Goal: Task Accomplishment & Management: Use online tool/utility

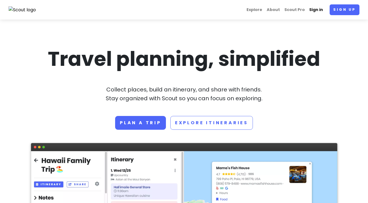
click at [316, 10] on link "Sign in" at bounding box center [316, 9] width 18 height 11
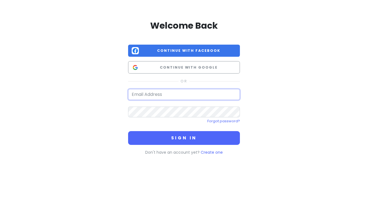
click at [166, 96] on input "email" at bounding box center [184, 94] width 112 height 11
type input "[PERSON_NAME][EMAIL_ADDRESS][PERSON_NAME][DOMAIN_NAME]"
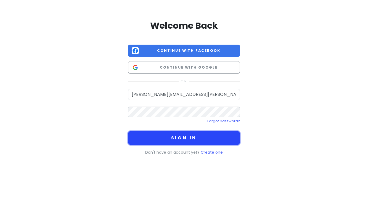
click at [171, 141] on button "Sign in" at bounding box center [184, 138] width 112 height 14
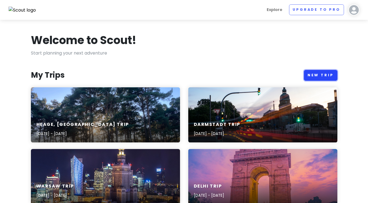
click at [321, 75] on link "New Trip" at bounding box center [320, 75] width 33 height 11
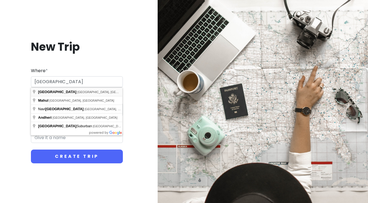
type input "[GEOGRAPHIC_DATA], [GEOGRAPHIC_DATA], [GEOGRAPHIC_DATA]"
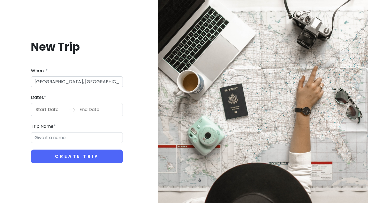
type input "Mumbai Trip"
click at [61, 110] on input "Start Date" at bounding box center [51, 109] width 36 height 13
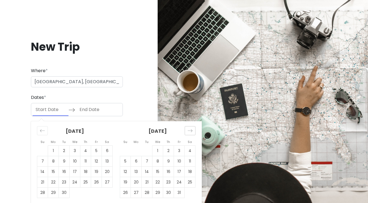
click at [191, 130] on icon "Move forward to switch to the next month." at bounding box center [189, 130] width 5 height 5
click at [136, 162] on td "9" at bounding box center [136, 161] width 11 height 10
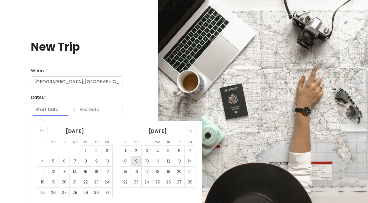
type input "[DATE]"
click at [191, 132] on icon "Move forward to switch to the next month." at bounding box center [189, 130] width 5 height 5
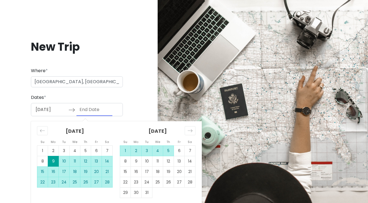
click at [165, 152] on td "5" at bounding box center [168, 151] width 11 height 10
type input "[DATE]"
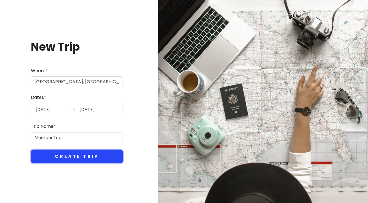
click at [92, 155] on button "Create Trip" at bounding box center [77, 157] width 92 height 14
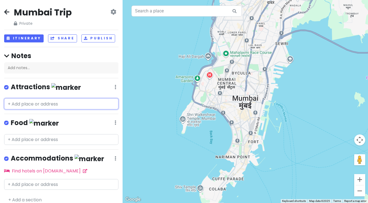
click at [44, 103] on input "text" at bounding box center [61, 103] width 114 height 11
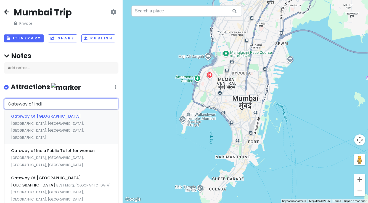
type input "Gateway of [GEOGRAPHIC_DATA]"
click at [27, 117] on span "Gateway Of [GEOGRAPHIC_DATA]" at bounding box center [46, 117] width 70 height 6
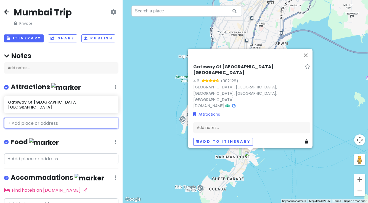
click at [27, 118] on input "text" at bounding box center [61, 123] width 114 height 11
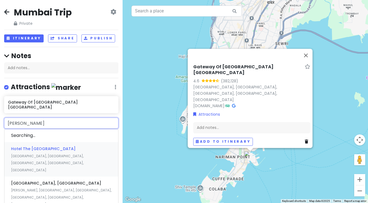
type input "[GEOGRAPHIC_DATA]"
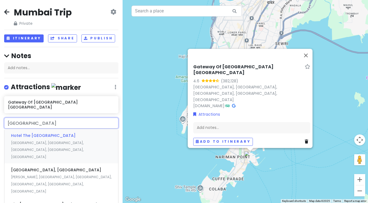
click at [22, 133] on span "Hotel The [GEOGRAPHIC_DATA]" at bounding box center [43, 136] width 65 height 6
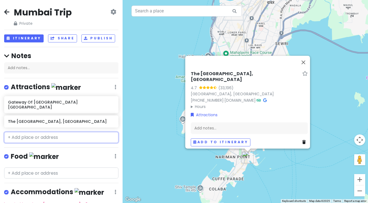
click at [28, 133] on input "text" at bounding box center [61, 137] width 114 height 11
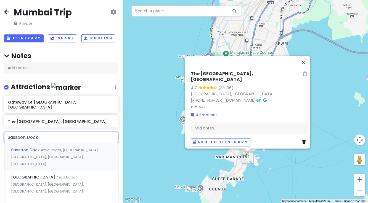
type input "Sassoon Docks"
click at [17, 147] on span "Sassoon Dock" at bounding box center [26, 150] width 30 height 6
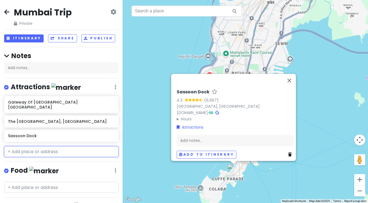
click at [26, 148] on input "text" at bounding box center [61, 151] width 114 height 11
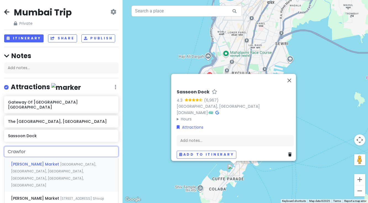
type input "[PERSON_NAME]"
click at [21, 162] on span "[PERSON_NAME] Market" at bounding box center [35, 165] width 49 height 6
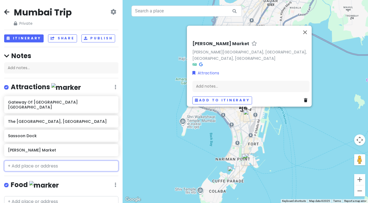
click at [23, 161] on input "text" at bounding box center [61, 166] width 114 height 11
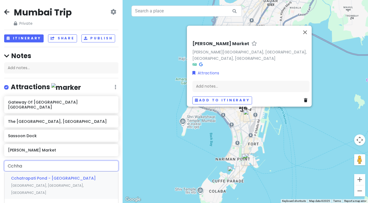
type input "Cchhat"
click at [22, 176] on span "Chatrapati Shivaji Terminal (CST) Victoria Terminus ([GEOGRAPHIC_DATA])" at bounding box center [53, 182] width 84 height 13
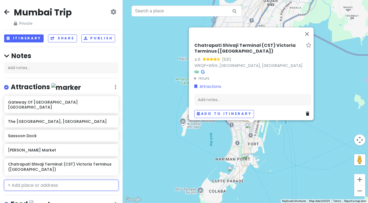
click at [41, 180] on input "text" at bounding box center [61, 185] width 114 height 11
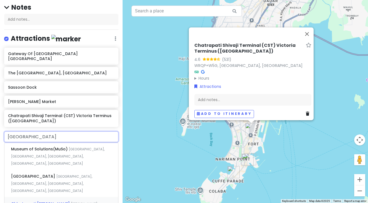
scroll to position [42, 0]
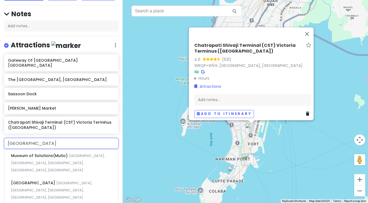
click at [6, 138] on input "[GEOGRAPHIC_DATA]" at bounding box center [61, 143] width 114 height 11
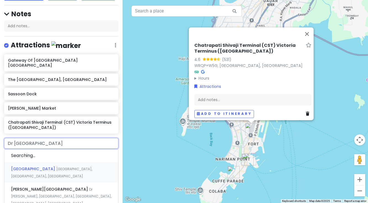
type input "[PERSON_NAME][GEOGRAPHIC_DATA]"
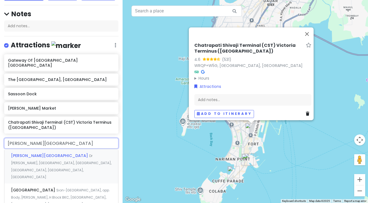
click at [22, 153] on span "[PERSON_NAME][GEOGRAPHIC_DATA]" at bounding box center [50, 156] width 78 height 6
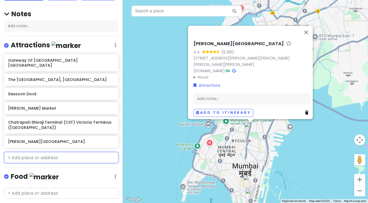
click at [24, 153] on input "text" at bounding box center [61, 157] width 114 height 11
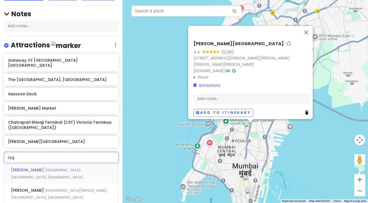
type input "Haji"
click at [25, 188] on span "[PERSON_NAME]" at bounding box center [28, 191] width 34 height 6
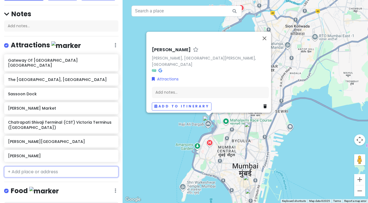
click at [24, 167] on input "text" at bounding box center [61, 172] width 114 height 11
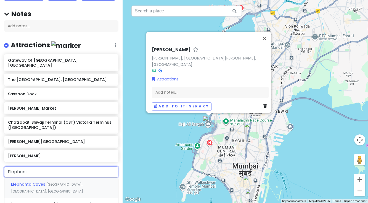
type input "Elephanta"
click at [26, 182] on span "Elephanta Caves" at bounding box center [28, 185] width 35 height 6
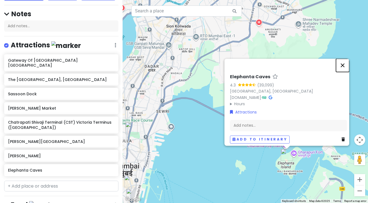
click at [345, 62] on button "Close" at bounding box center [342, 65] width 13 height 13
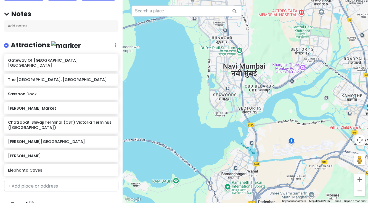
drag, startPoint x: 317, startPoint y: 146, endPoint x: 117, endPoint y: 173, distance: 202.1
click at [117, 173] on div "[GEOGRAPHIC_DATA] Trip Private Change Dates Make a Copy Delete Trip Go Pro ⚡️ G…" at bounding box center [184, 101] width 368 height 203
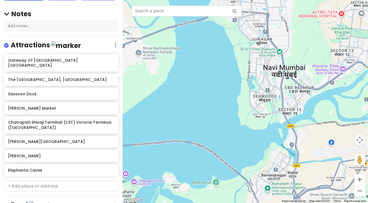
drag, startPoint x: 277, startPoint y: 53, endPoint x: 317, endPoint y: 55, distance: 40.0
click at [317, 55] on div at bounding box center [244, 101] width 245 height 203
click at [56, 181] on input "text" at bounding box center [61, 186] width 114 height 11
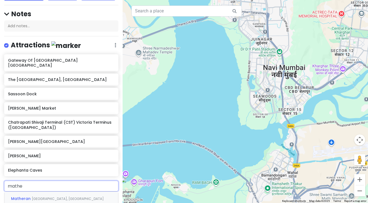
type input "[PERSON_NAME]"
click at [26, 196] on span "Matheran" at bounding box center [21, 199] width 21 height 6
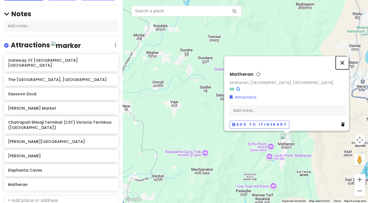
click at [344, 61] on button "Close" at bounding box center [341, 62] width 13 height 13
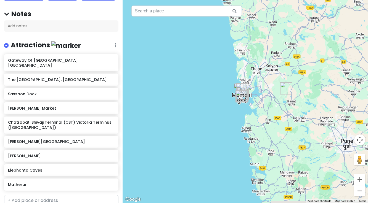
drag, startPoint x: 252, startPoint y: 148, endPoint x: 268, endPoint y: 114, distance: 36.9
click at [269, 114] on div at bounding box center [244, 101] width 245 height 203
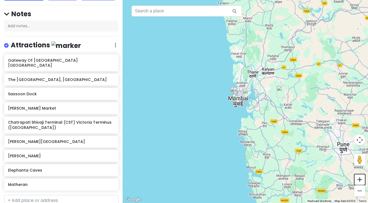
click at [359, 180] on button "Zoom in" at bounding box center [359, 179] width 11 height 11
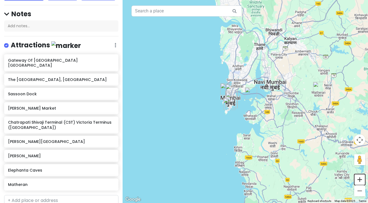
click at [359, 180] on button "Zoom in" at bounding box center [359, 179] width 11 height 11
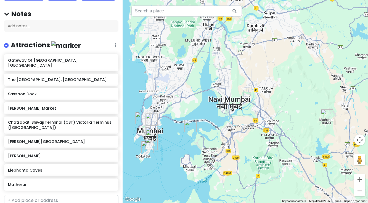
drag, startPoint x: 317, startPoint y: 120, endPoint x: 251, endPoint y: 156, distance: 75.3
click at [251, 156] on div at bounding box center [244, 101] width 245 height 203
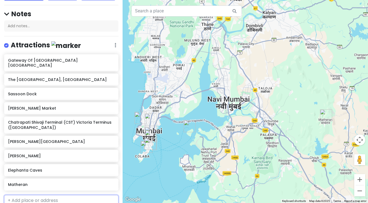
click at [57, 196] on input "text" at bounding box center [61, 200] width 114 height 11
click at [38, 182] on h6 "Matheran" at bounding box center [59, 184] width 103 height 5
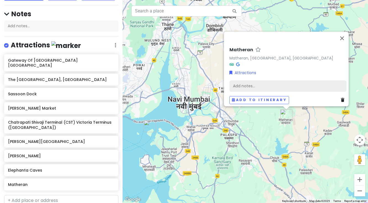
click at [252, 81] on div "Add notes..." at bounding box center [287, 86] width 117 height 12
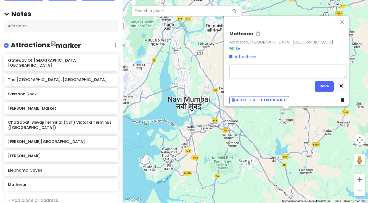
type textarea "x"
type textarea "B"
type textarea "x"
type textarea "Bi"
type textarea "x"
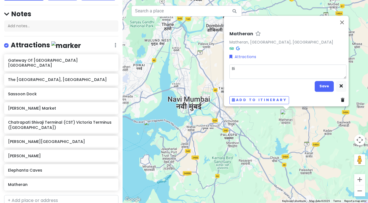
type textarea "Bir"
type textarea "x"
type textarea "Bird"
type textarea "x"
type textarea "Bird"
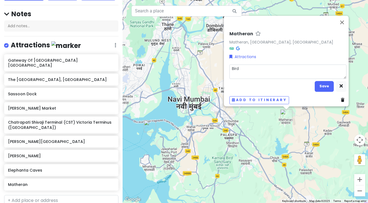
type textarea "x"
type textarea "Bird w"
type textarea "x"
type textarea "Bird wa"
type textarea "x"
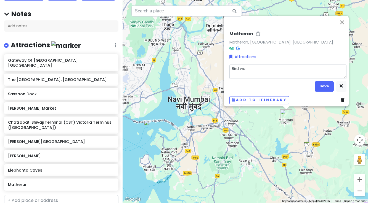
type textarea "Bird wat"
type textarea "x"
type textarea "Bird watc"
type textarea "x"
type textarea "Bird watch"
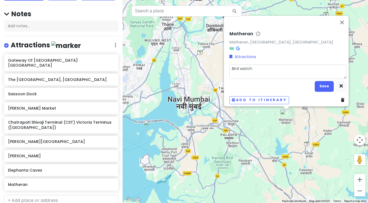
type textarea "x"
type textarea "Bird watchi"
type textarea "x"
type textarea "Bird watchin"
type textarea "x"
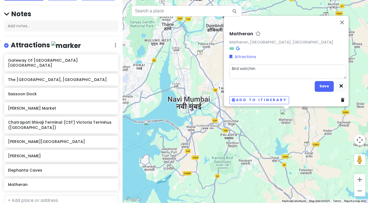
type textarea "Bird watching"
type textarea "x"
type textarea "Bird watching"
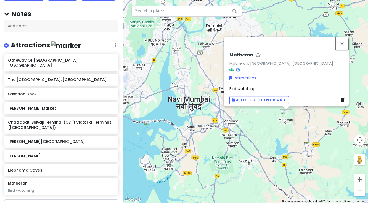
click at [344, 19] on div "[PERSON_NAME], [GEOGRAPHIC_DATA], [GEOGRAPHIC_DATA] Attractions Bird watching A…" at bounding box center [244, 101] width 245 height 203
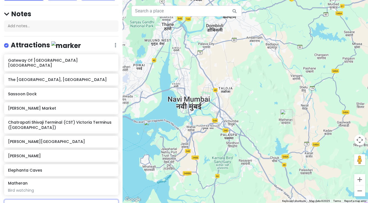
click at [34, 200] on input "text" at bounding box center [61, 205] width 114 height 11
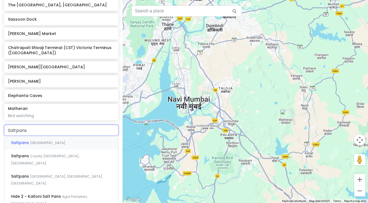
scroll to position [118, 0]
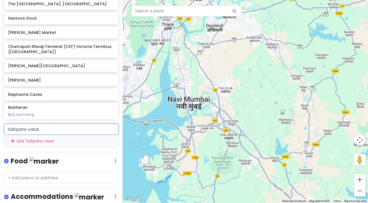
type input "Saltpans vasaii"
click at [46, 137] on div "Add ' Saltpans vasaii '" at bounding box center [61, 141] width 114 height 12
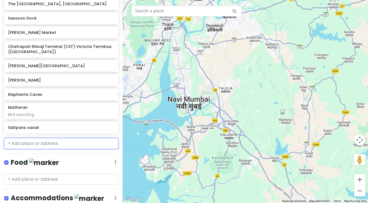
scroll to position [132, 0]
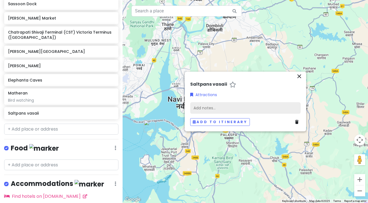
click at [199, 106] on div "Add notes..." at bounding box center [245, 108] width 110 height 12
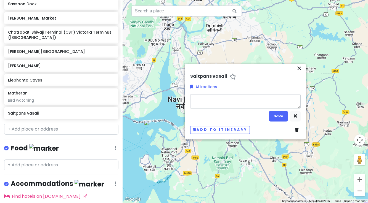
type textarea "x"
type textarea "B"
type textarea "x"
type textarea "Bi"
type textarea "x"
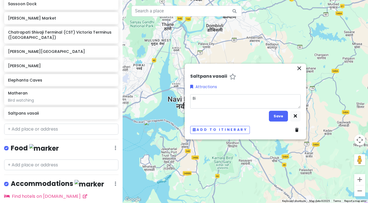
type textarea "Bir"
type textarea "x"
type textarea "Bird"
type textarea "x"
type textarea "Birdw"
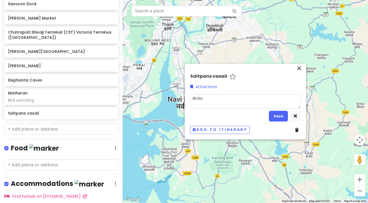
type textarea "x"
type textarea "Birdwa"
type textarea "x"
type textarea "Birdwat"
type textarea "x"
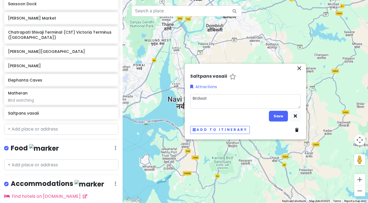
type textarea "Birdwatc"
type textarea "x"
type textarea "Birdwatch"
type textarea "x"
type textarea "Birdwatchi"
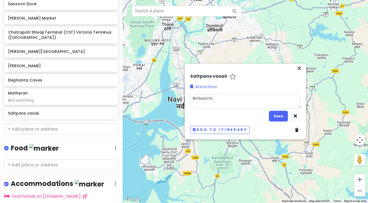
type textarea "x"
type textarea "Birdwatchin"
type textarea "x"
type textarea "Birdwatching"
type textarea "x"
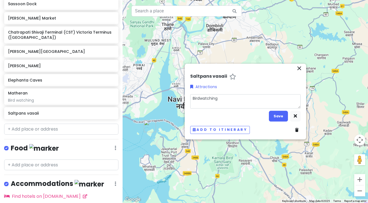
type textarea "Birdwatching"
type textarea "x"
type textarea "Birdwatching S"
type textarea "x"
type textarea "Birdwatching Se"
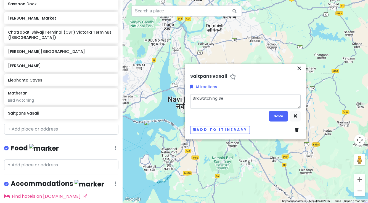
type textarea "x"
type textarea "Birdwatching Sep"
type textarea "x"
type textarea "Birdwatching Sept"
type textarea "x"
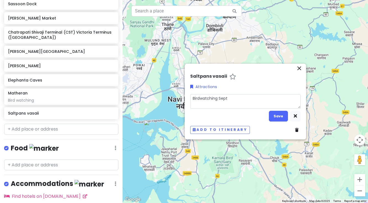
type textarea "Birdwatching Sept"
type textarea "x"
type textarea "Birdwatching [DATE]"
type textarea "x"
type textarea "Birdwatching [DATE]"
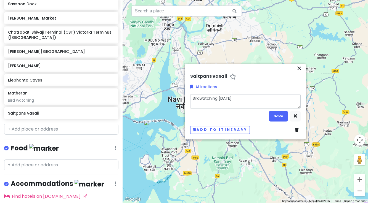
type textarea "x"
type textarea "Birdwatching [DATE]"
type textarea "x"
type textarea "Birdwatching [DATE] s"
type textarea "x"
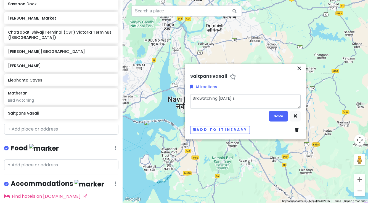
type textarea "Birdwatching [DATE] sc"
type textarea "x"
type textarea "Birdwatching [DATE] scr"
type textarea "x"
type textarea "Birdwatching [DATE] scre"
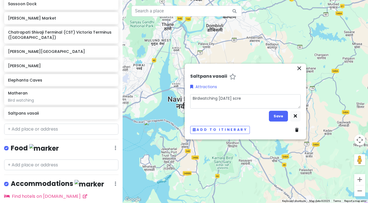
type textarea "x"
type textarea "Birdwatching [DATE] scree"
type textarea "x"
type textarea "Birdwatching [DATE] screen"
type textarea "x"
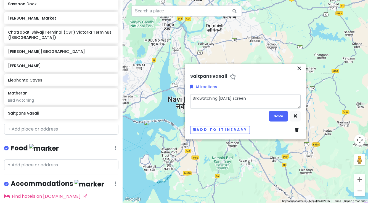
type textarea "Birdwatching [DATE] screens"
type textarea "x"
type textarea "Birdwatching [DATE] screensh"
type textarea "x"
type textarea "Birdwatching [DATE] screensho"
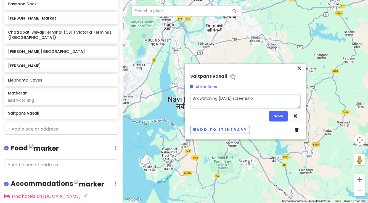
type textarea "x"
type textarea "Birdwatching [DATE] screenshot"
click at [274, 116] on button "Save" at bounding box center [278, 116] width 19 height 11
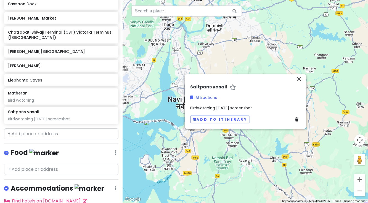
scroll to position [137, 0]
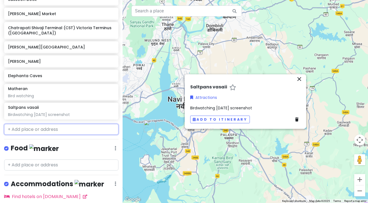
click at [31, 124] on input "text" at bounding box center [61, 129] width 114 height 11
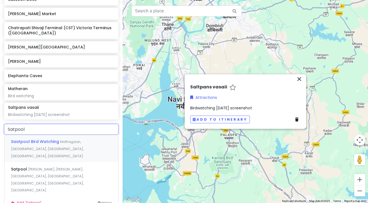
type input "Satpool"
click at [35, 139] on span "Saatpool Bird Watching" at bounding box center [35, 142] width 49 height 6
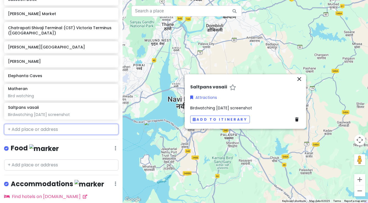
scroll to position [151, 0]
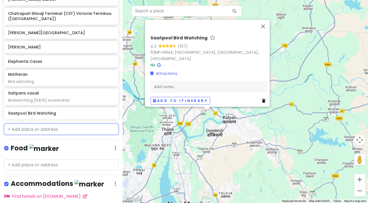
click at [28, 124] on input "text" at bounding box center [61, 129] width 114 height 11
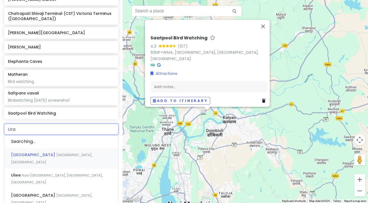
type input "Uran"
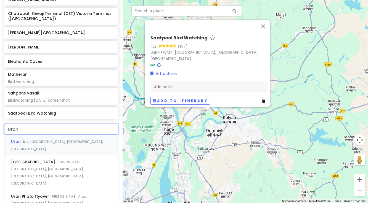
click at [29, 140] on span "Navi [GEOGRAPHIC_DATA], [GEOGRAPHIC_DATA], [GEOGRAPHIC_DATA]" at bounding box center [57, 146] width 92 height 12
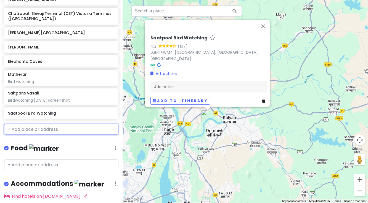
scroll to position [165, 0]
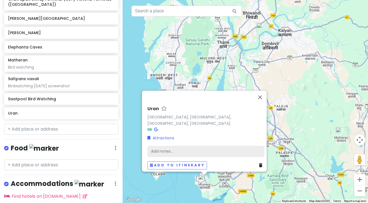
click at [157, 149] on div "Add notes..." at bounding box center [205, 152] width 117 height 12
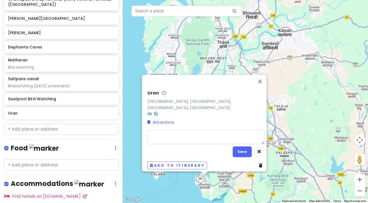
type textarea "x"
type textarea "B"
type textarea "x"
type textarea "Bi"
type textarea "x"
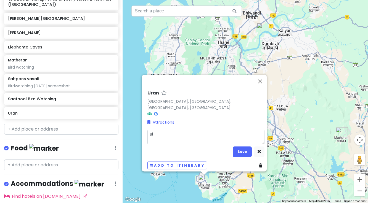
type textarea "Bir"
type textarea "x"
type textarea "Bird"
type textarea "x"
type textarea "Birdw"
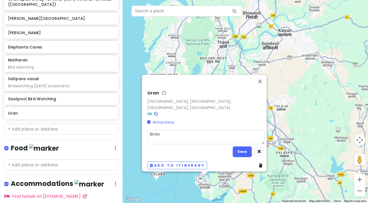
type textarea "x"
type textarea "Birdwa"
type textarea "x"
type textarea "Birdwat"
type textarea "x"
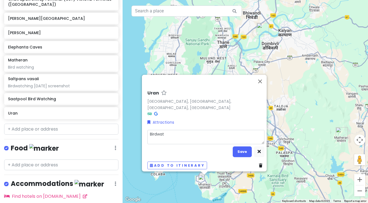
type textarea "Birdwatc"
type textarea "x"
type textarea "Birdwatch"
type textarea "x"
type textarea "Birdwatchi"
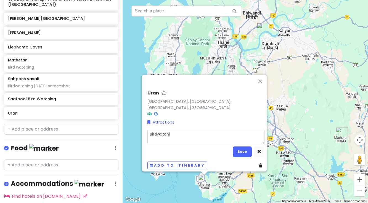
type textarea "x"
type textarea "Birdwatchin"
type textarea "x"
type textarea "Birdwatching"
click at [239, 148] on button "Save" at bounding box center [242, 151] width 19 height 11
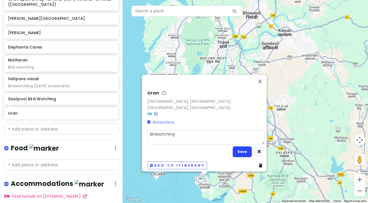
scroll to position [170, 0]
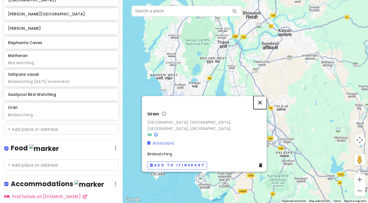
click at [261, 107] on button "Close" at bounding box center [259, 102] width 13 height 13
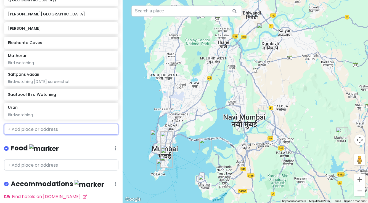
click at [39, 124] on input "text" at bounding box center [61, 129] width 114 height 11
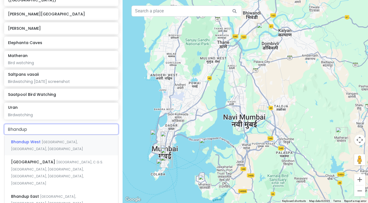
type input "Bhandup"
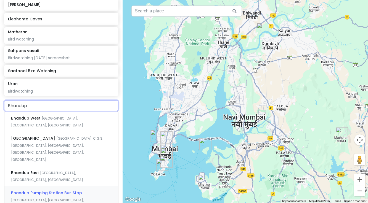
scroll to position [197, 0]
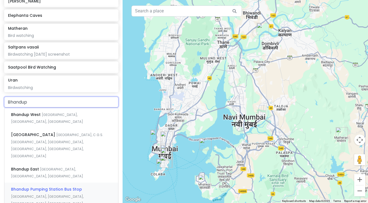
click at [33, 194] on span "[GEOGRAPHIC_DATA], [GEOGRAPHIC_DATA], [GEOGRAPHIC_DATA], [GEOGRAPHIC_DATA], [GE…" at bounding box center [47, 203] width 73 height 19
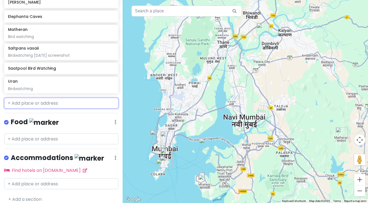
scroll to position [210, 0]
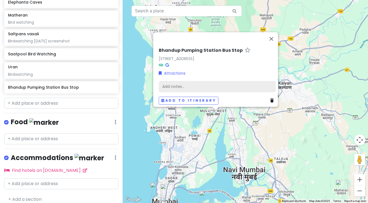
click at [187, 81] on div "Add notes..." at bounding box center [217, 87] width 117 height 12
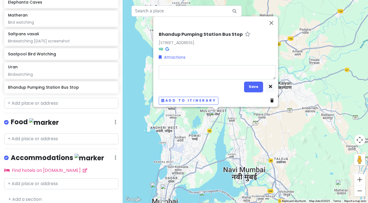
type textarea "x"
type textarea "B"
type textarea "x"
type textarea "Bi"
type textarea "x"
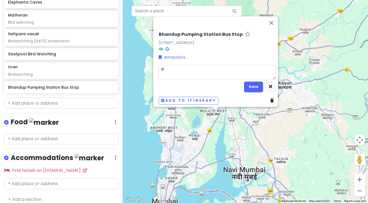
type textarea "Bir"
type textarea "x"
type textarea "Birw"
type textarea "x"
type textarea "Birwa"
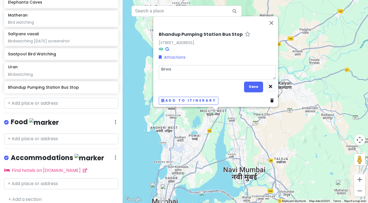
type textarea "x"
type textarea "Birwat"
type textarea "x"
type textarea "Birwatc"
type textarea "x"
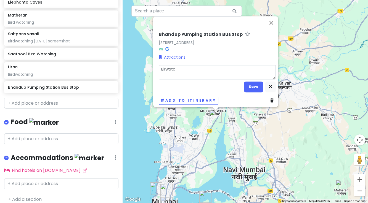
type textarea "Birwatch"
type textarea "x"
type textarea "Birwatchi"
type textarea "x"
type textarea "Birwatching"
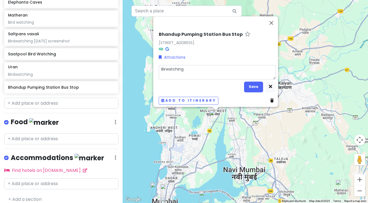
type textarea "x"
type textarea "Birwatching"
click at [254, 86] on button "Save" at bounding box center [253, 87] width 19 height 11
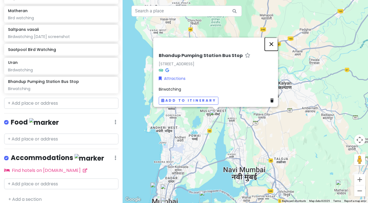
click at [274, 38] on button "Close" at bounding box center [271, 44] width 13 height 13
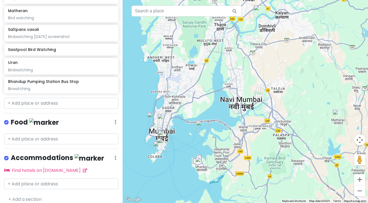
drag, startPoint x: 197, startPoint y: 135, endPoint x: 194, endPoint y: 68, distance: 67.1
click at [194, 68] on div at bounding box center [244, 101] width 245 height 203
click at [24, 98] on input "text" at bounding box center [61, 103] width 114 height 11
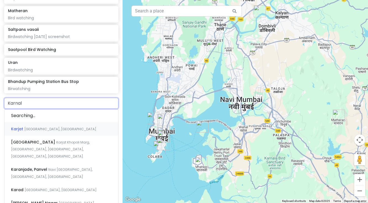
type input "Karnala"
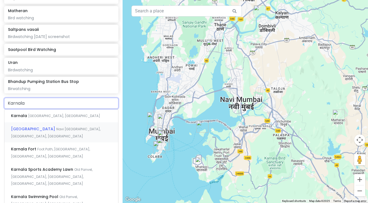
click at [25, 126] on span "[GEOGRAPHIC_DATA]" at bounding box center [33, 129] width 45 height 6
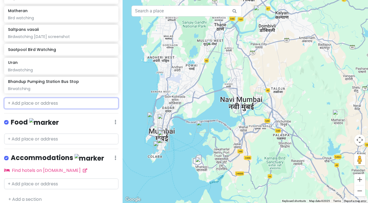
scroll to position [229, 0]
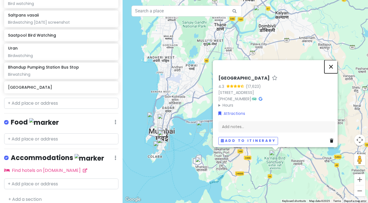
click at [333, 63] on button "Close" at bounding box center [330, 66] width 13 height 13
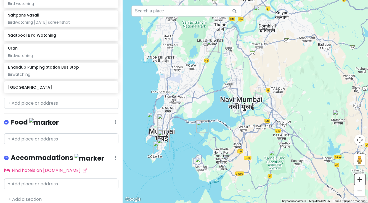
click at [360, 180] on button "Zoom in" at bounding box center [359, 179] width 11 height 11
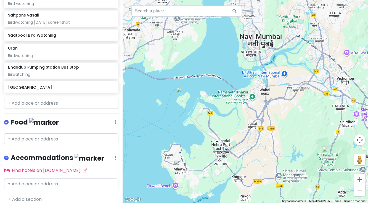
drag, startPoint x: 210, startPoint y: 176, endPoint x: 233, endPoint y: 110, distance: 69.9
click at [233, 110] on div at bounding box center [244, 101] width 245 height 203
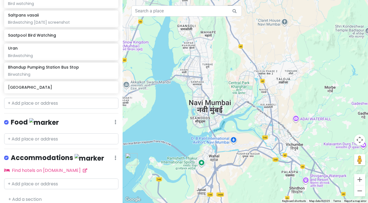
drag, startPoint x: 304, startPoint y: 80, endPoint x: 256, endPoint y: 144, distance: 80.2
click at [256, 143] on div at bounding box center [244, 101] width 245 height 203
click at [358, 180] on button "Zoom in" at bounding box center [359, 179] width 11 height 11
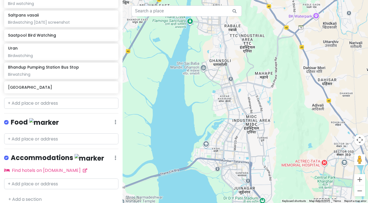
drag, startPoint x: 194, startPoint y: 84, endPoint x: 287, endPoint y: 195, distance: 144.1
click at [287, 195] on div at bounding box center [244, 101] width 245 height 203
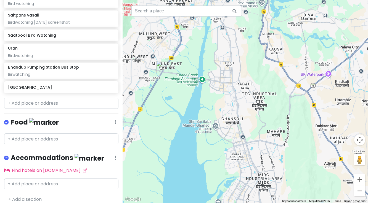
drag, startPoint x: 193, startPoint y: 40, endPoint x: 205, endPoint y: 99, distance: 60.3
click at [205, 99] on div at bounding box center [244, 101] width 245 height 203
click at [30, 98] on input "text" at bounding box center [61, 103] width 114 height 11
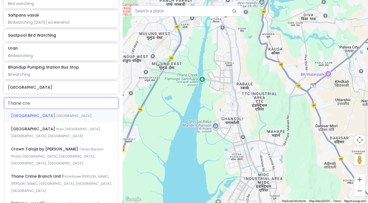
type input "Thane cree"
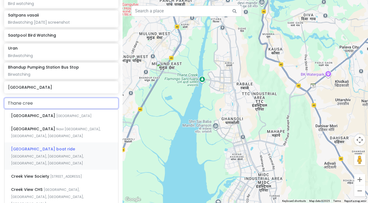
click at [29, 146] on span "[GEOGRAPHIC_DATA] boat ride" at bounding box center [43, 149] width 64 height 6
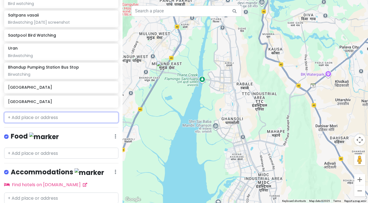
scroll to position [243, 0]
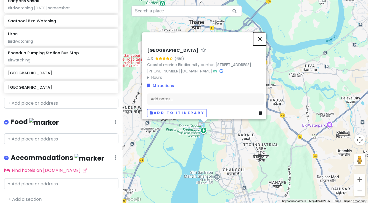
click at [261, 32] on button "Close" at bounding box center [259, 38] width 13 height 13
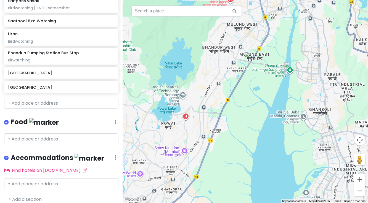
drag, startPoint x: 192, startPoint y: 94, endPoint x: 279, endPoint y: 34, distance: 105.8
click at [279, 34] on div at bounding box center [244, 101] width 245 height 203
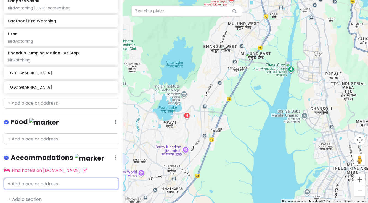
click at [25, 178] on input "text" at bounding box center [61, 183] width 114 height 11
type input "wockhar"
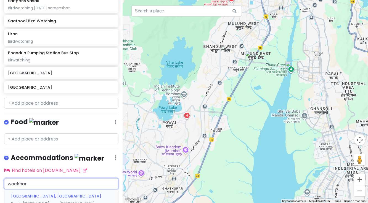
click at [25, 194] on span "[GEOGRAPHIC_DATA], [GEOGRAPHIC_DATA]" at bounding box center [56, 197] width 90 height 6
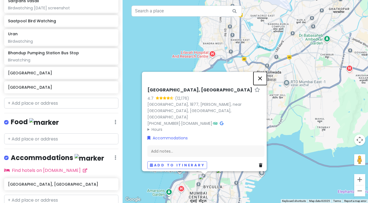
click at [262, 82] on button "Close" at bounding box center [259, 78] width 13 height 13
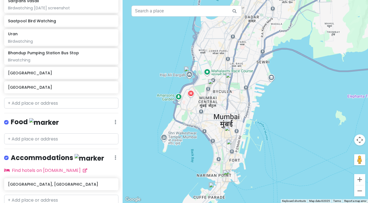
drag, startPoint x: 214, startPoint y: 154, endPoint x: 223, endPoint y: 58, distance: 96.5
click at [223, 58] on div at bounding box center [244, 101] width 245 height 203
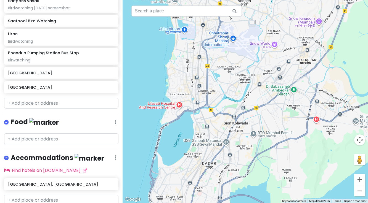
drag, startPoint x: 259, startPoint y: 35, endPoint x: 215, endPoint y: 183, distance: 153.6
click at [215, 183] on div at bounding box center [244, 101] width 245 height 203
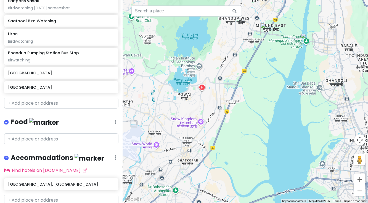
drag, startPoint x: 298, startPoint y: 102, endPoint x: 179, endPoint y: 203, distance: 156.2
click at [179, 203] on div at bounding box center [244, 101] width 245 height 203
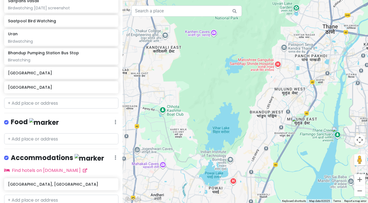
drag, startPoint x: 219, startPoint y: 53, endPoint x: 250, endPoint y: 144, distance: 96.2
click at [250, 144] on div at bounding box center [244, 101] width 245 height 203
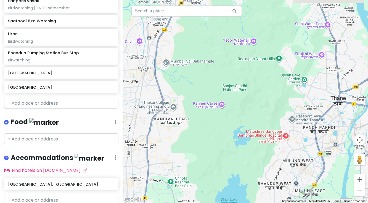
drag, startPoint x: 198, startPoint y: 74, endPoint x: 206, endPoint y: 146, distance: 73.0
click at [206, 146] on div at bounding box center [244, 101] width 245 height 203
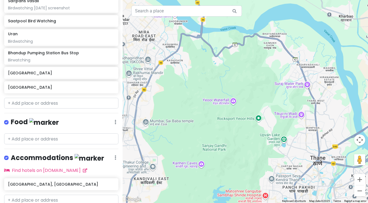
drag, startPoint x: 215, startPoint y: 51, endPoint x: 194, endPoint y: 110, distance: 62.5
click at [194, 110] on div at bounding box center [244, 101] width 245 height 203
click at [359, 193] on button "Zoom out" at bounding box center [359, 191] width 11 height 11
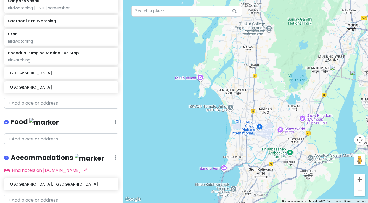
drag, startPoint x: 202, startPoint y: 168, endPoint x: 273, endPoint y: 62, distance: 127.1
click at [273, 62] on div at bounding box center [244, 101] width 245 height 203
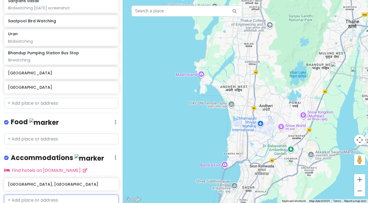
click at [27, 195] on input "text" at bounding box center [61, 200] width 114 height 11
type input "Juhu"
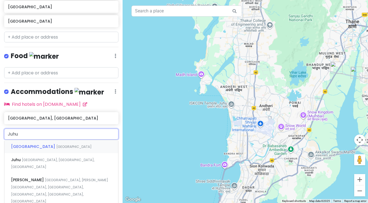
scroll to position [310, 0]
click at [25, 144] on span "[GEOGRAPHIC_DATA]" at bounding box center [33, 147] width 45 height 6
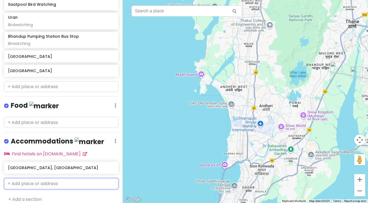
scroll to position [274, 0]
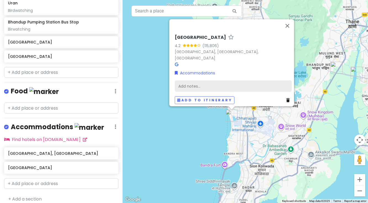
click at [185, 83] on div "Add notes..." at bounding box center [233, 86] width 117 height 12
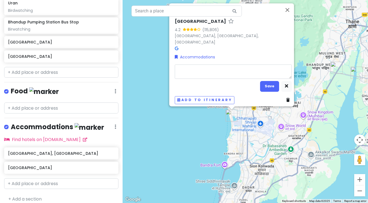
type textarea "x"
type textarea "B"
type textarea "x"
type textarea "Be"
type textarea "x"
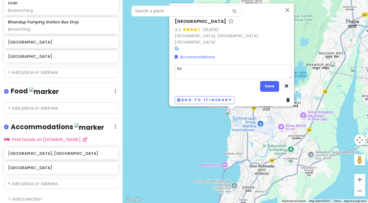
type textarea "Be"
type textarea "x"
type textarea "Be h"
type textarea "x"
type textarea "Be he"
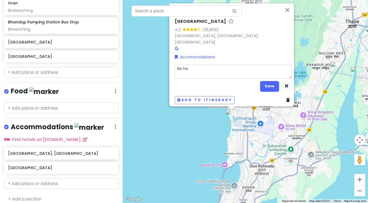
type textarea "x"
type textarea "Be her"
type textarea "x"
type textarea "Be here"
type textarea "x"
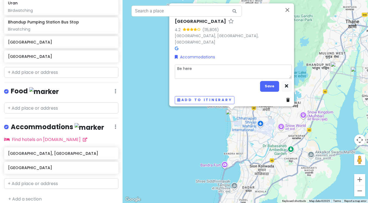
type textarea "Be here"
type textarea "x"
type textarea "Be here f"
type textarea "x"
type textarea "Be here fo"
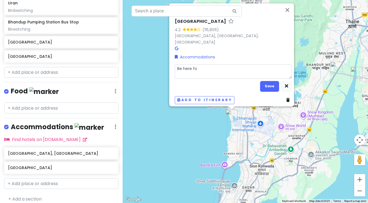
type textarea "x"
type textarea "Be here for"
type textarea "x"
type textarea "Be here for"
type textarea "x"
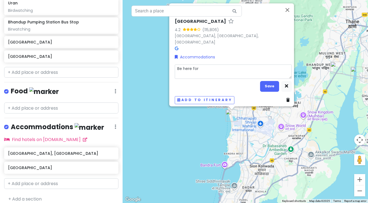
type textarea "Be here for H"
type textarea "x"
type textarea "Be here for Ho"
type textarea "x"
type textarea "Be here for Hol"
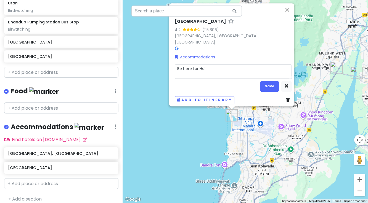
type textarea "x"
type textarea "Be here for [DATE]"
click at [270, 83] on button "Save" at bounding box center [269, 86] width 19 height 11
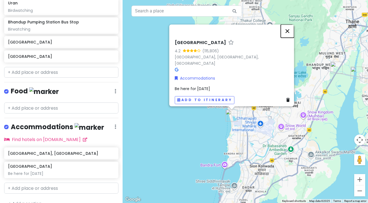
click at [289, 33] on button "Close" at bounding box center [287, 31] width 13 height 13
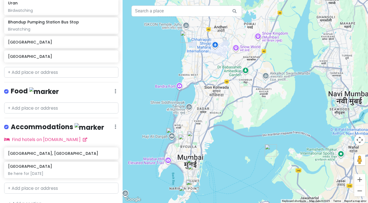
drag, startPoint x: 253, startPoint y: 146, endPoint x: 207, endPoint y: 66, distance: 91.4
click at [207, 66] on div at bounding box center [244, 101] width 245 height 203
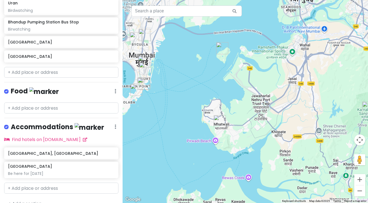
drag, startPoint x: 317, startPoint y: 170, endPoint x: 263, endPoint y: 78, distance: 106.1
click at [264, 78] on div at bounding box center [244, 101] width 245 height 203
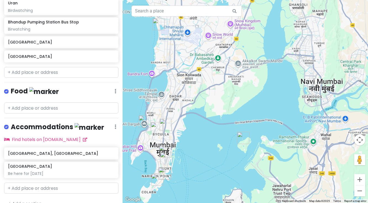
drag, startPoint x: 142, startPoint y: 38, endPoint x: 170, endPoint y: 112, distance: 79.4
click at [170, 112] on div at bounding box center [244, 101] width 245 height 203
click at [24, 183] on input "text" at bounding box center [61, 188] width 114 height 11
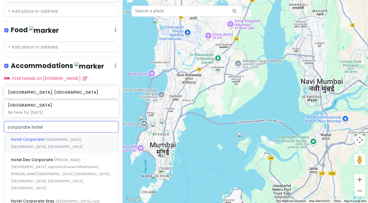
scroll to position [336, 0]
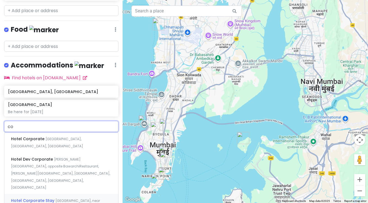
type input "c"
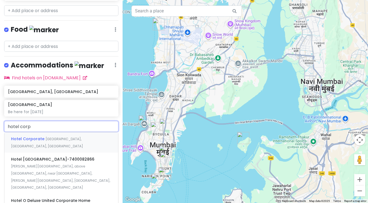
type input "hotel corpo"
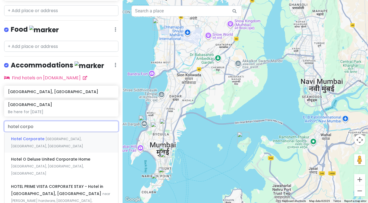
click at [32, 136] on div "Hotel Corporate [GEOGRAPHIC_DATA], [GEOGRAPHIC_DATA], [GEOGRAPHIC_DATA]" at bounding box center [61, 142] width 114 height 20
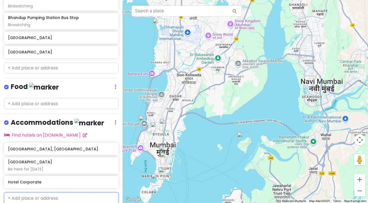
scroll to position [293, 0]
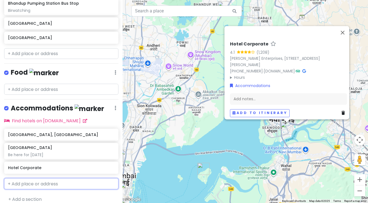
click at [24, 178] on input "text" at bounding box center [61, 183] width 114 height 11
type input "sky suite"
click at [26, 194] on span "Sky Suites by Monarch" at bounding box center [34, 197] width 46 height 6
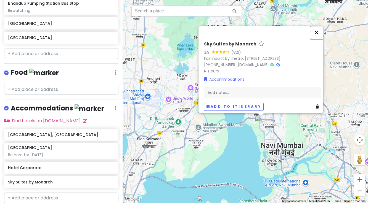
click at [319, 26] on button "Close" at bounding box center [316, 32] width 13 height 13
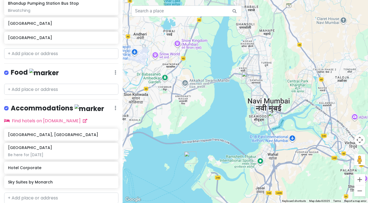
drag, startPoint x: 268, startPoint y: 160, endPoint x: 255, endPoint y: 115, distance: 46.9
click at [255, 115] on div at bounding box center [244, 101] width 245 height 203
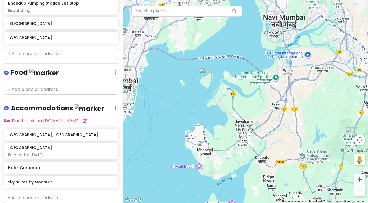
drag, startPoint x: 258, startPoint y: 170, endPoint x: 272, endPoint y: 86, distance: 85.5
click at [272, 86] on div at bounding box center [244, 101] width 245 height 203
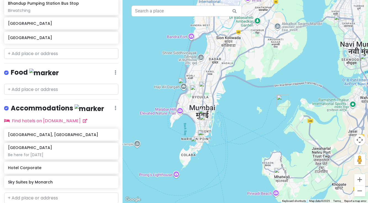
drag, startPoint x: 139, startPoint y: 57, endPoint x: 218, endPoint y: 84, distance: 83.3
click at [218, 84] on div at bounding box center [244, 101] width 245 height 203
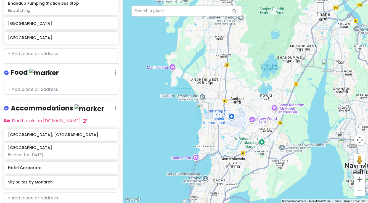
drag, startPoint x: 221, startPoint y: 34, endPoint x: 226, endPoint y: 156, distance: 122.3
click at [226, 156] on div at bounding box center [244, 101] width 245 height 203
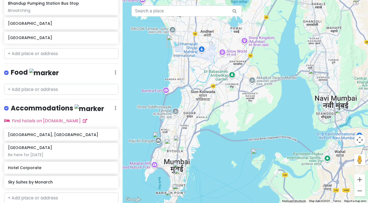
drag, startPoint x: 335, startPoint y: 86, endPoint x: 304, endPoint y: 19, distance: 73.8
click at [304, 19] on div at bounding box center [244, 101] width 245 height 203
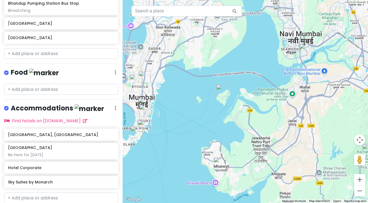
drag, startPoint x: 303, startPoint y: 157, endPoint x: 268, endPoint y: 92, distance: 74.1
click at [268, 92] on div at bounding box center [244, 101] width 245 height 203
click at [218, 161] on img "Uran" at bounding box center [219, 163] width 12 height 12
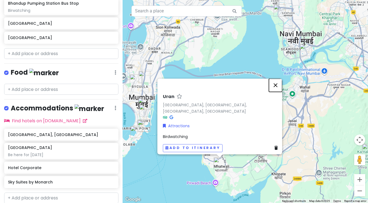
click at [278, 88] on button "Close" at bounding box center [275, 85] width 13 height 13
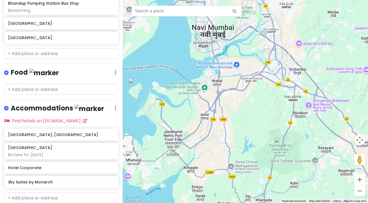
drag, startPoint x: 290, startPoint y: 137, endPoint x: 202, endPoint y: 131, distance: 88.0
click at [202, 131] on div at bounding box center [244, 101] width 245 height 203
click at [359, 191] on button "Zoom out" at bounding box center [359, 191] width 11 height 11
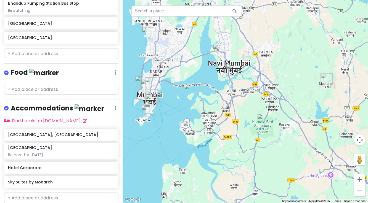
click at [324, 79] on img "Matheran" at bounding box center [326, 79] width 12 height 12
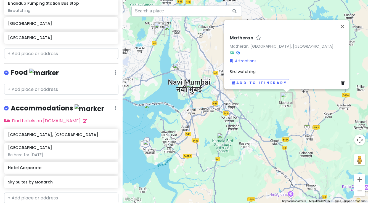
click at [169, 30] on img "Thane Creek Flamingo Sanctuary" at bounding box center [170, 31] width 12 height 12
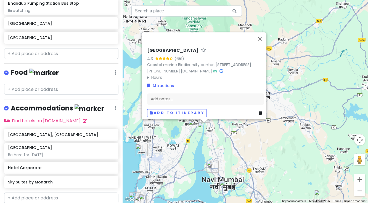
click at [193, 124] on img "Bhandup Pumping Station Bus Stop" at bounding box center [194, 126] width 12 height 12
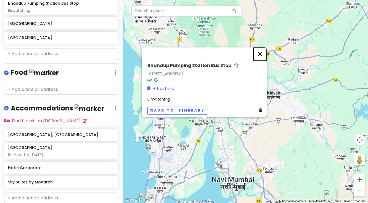
click at [261, 47] on button "Close" at bounding box center [259, 53] width 13 height 13
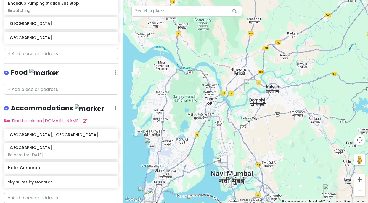
drag, startPoint x: 238, startPoint y: 165, endPoint x: 236, endPoint y: 157, distance: 8.1
click at [236, 157] on div at bounding box center [244, 101] width 245 height 203
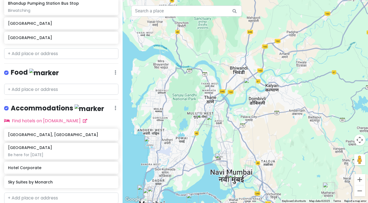
click at [249, 82] on img "Saatpool Bird Watching" at bounding box center [250, 84] width 12 height 12
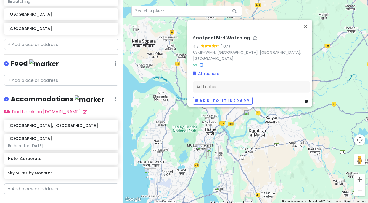
scroll to position [307, 0]
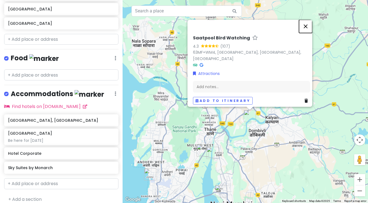
click at [308, 23] on button "Close" at bounding box center [305, 26] width 13 height 13
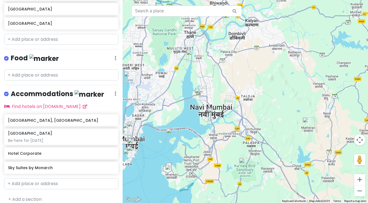
drag, startPoint x: 237, startPoint y: 175, endPoint x: 217, endPoint y: 78, distance: 99.4
click at [217, 78] on div at bounding box center [244, 101] width 245 height 203
click at [361, 181] on button "Zoom in" at bounding box center [359, 179] width 11 height 11
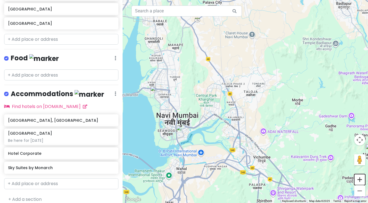
click at [361, 181] on button "Zoom in" at bounding box center [359, 179] width 11 height 11
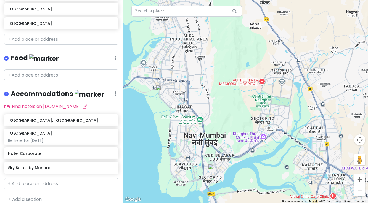
drag, startPoint x: 148, startPoint y: 119, endPoint x: 245, endPoint y: 122, distance: 96.3
click at [245, 122] on div at bounding box center [244, 101] width 245 height 203
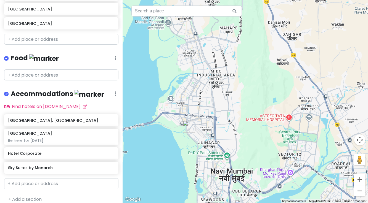
drag, startPoint x: 158, startPoint y: 102, endPoint x: 185, endPoint y: 139, distance: 45.6
click at [185, 139] on div at bounding box center [244, 101] width 245 height 203
click at [359, 182] on button "Zoom in" at bounding box center [359, 179] width 11 height 11
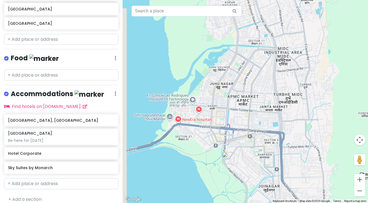
drag, startPoint x: 155, startPoint y: 167, endPoint x: 252, endPoint y: 167, distance: 96.5
click at [252, 167] on div at bounding box center [244, 101] width 245 height 203
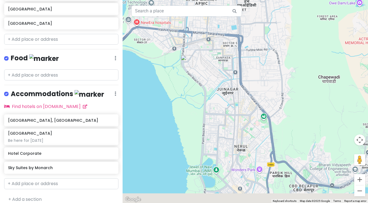
drag, startPoint x: 268, startPoint y: 175, endPoint x: 223, endPoint y: 61, distance: 122.8
click at [223, 61] on div at bounding box center [244, 101] width 245 height 203
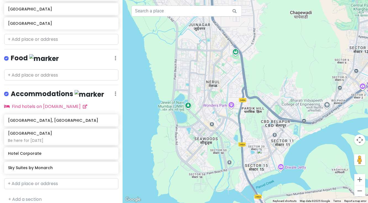
drag, startPoint x: 256, startPoint y: 192, endPoint x: 230, endPoint y: 148, distance: 51.2
click at [230, 148] on div at bounding box center [244, 101] width 245 height 203
